Goal: Transaction & Acquisition: Purchase product/service

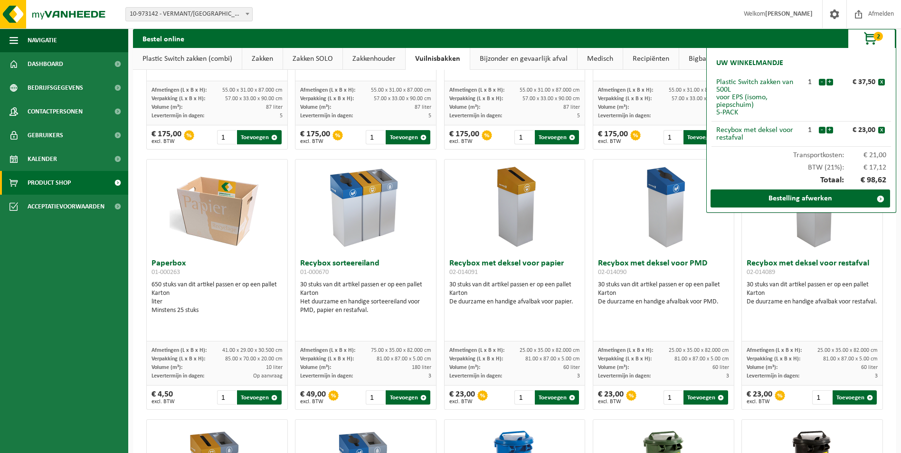
click at [189, 59] on link "Plastic Switch zakken (combi)" at bounding box center [187, 59] width 109 height 22
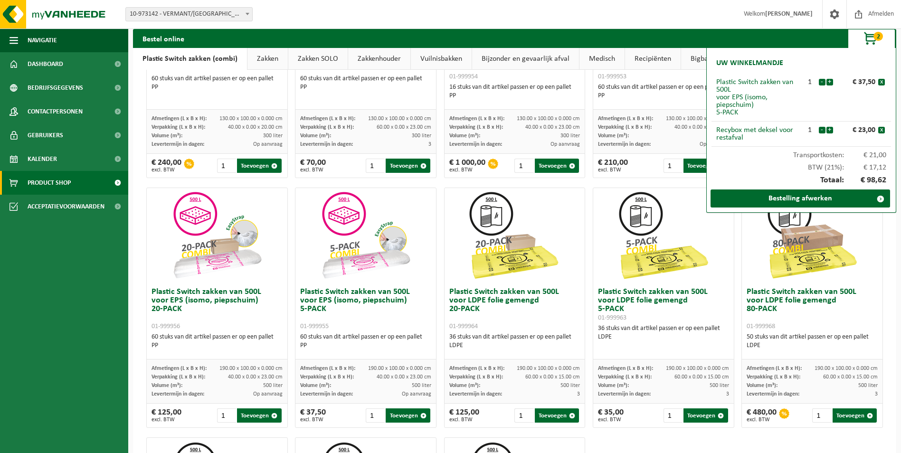
click at [451, 61] on link "Vuilnisbakken" at bounding box center [441, 59] width 61 height 22
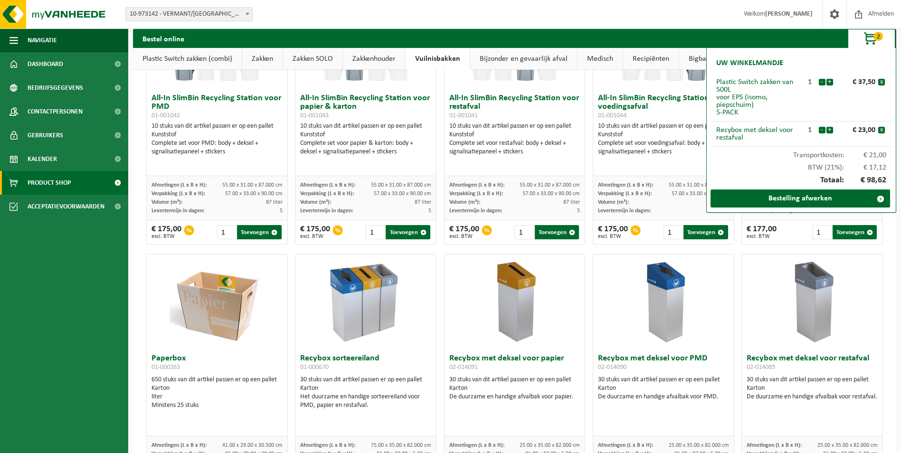
scroll to position [143, 0]
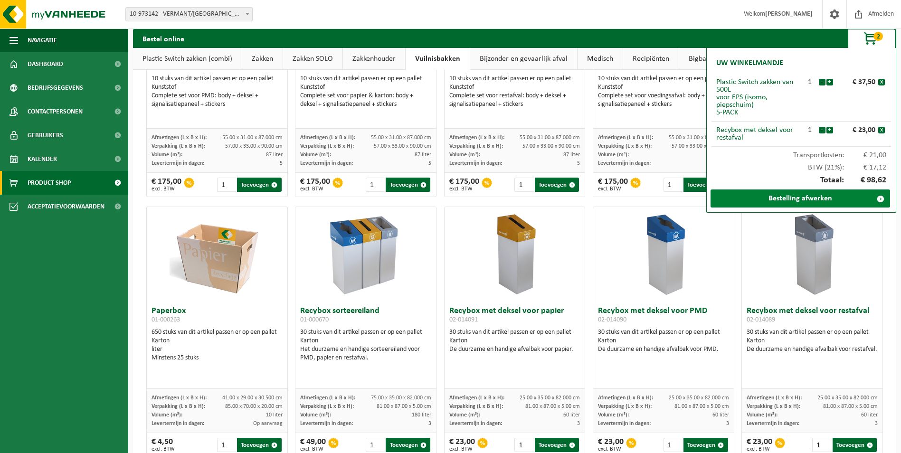
click at [825, 197] on link "Bestelling afwerken" at bounding box center [801, 199] width 180 height 18
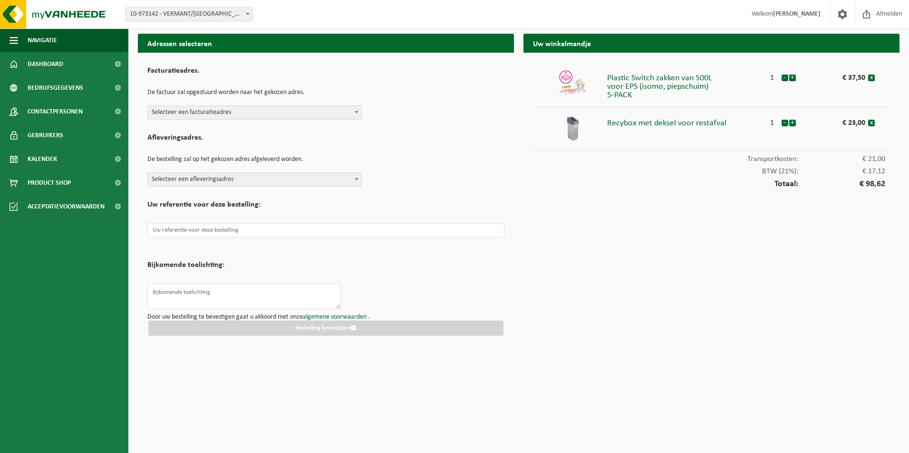
click at [263, 112] on span "Selecteer een facturatieadres" at bounding box center [254, 112] width 213 height 13
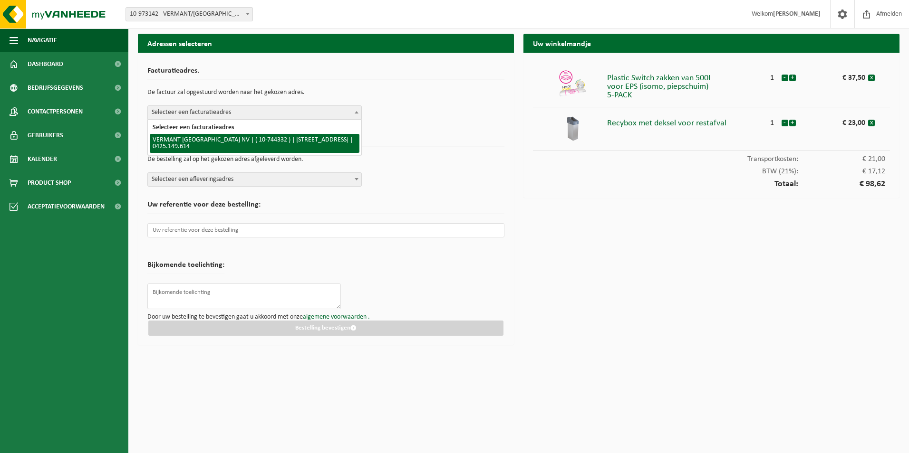
select select "154602"
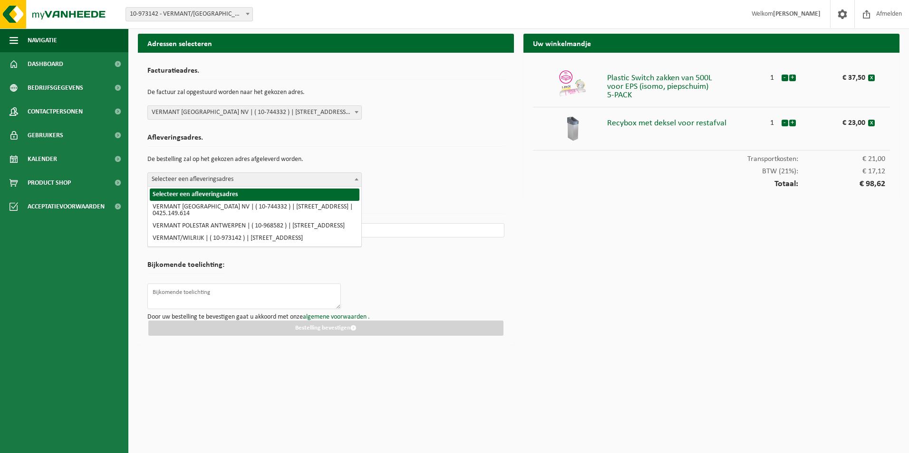
click at [259, 176] on span "Selecteer een afleveringsadres" at bounding box center [254, 179] width 213 height 13
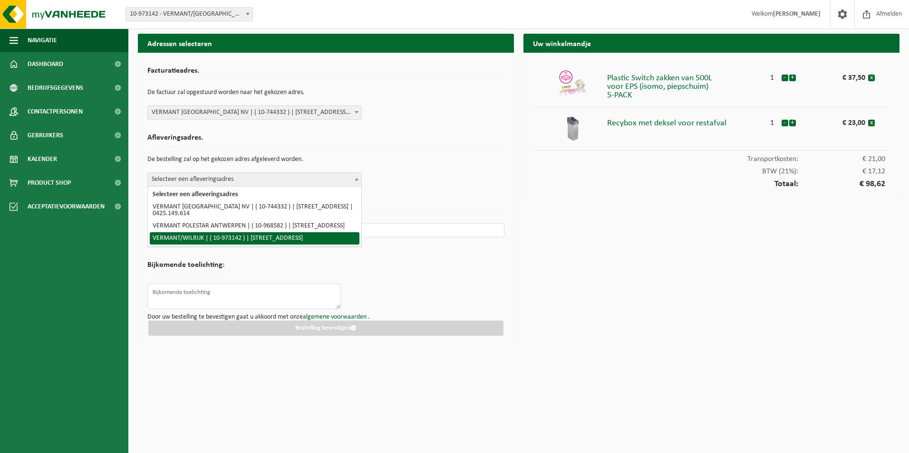
select select "156798"
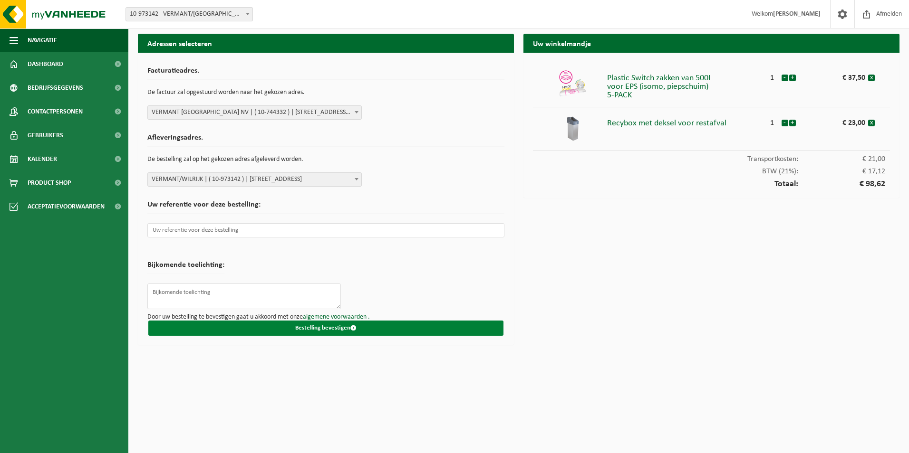
click at [321, 325] on button "Bestelling bevestigen" at bounding box center [325, 328] width 355 height 15
